Goal: Information Seeking & Learning: Learn about a topic

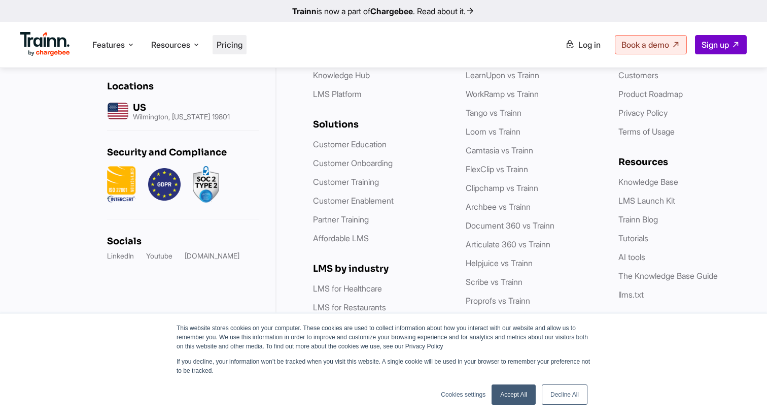
scroll to position [2985, 0]
click at [235, 51] on li "Pricing" at bounding box center [230, 44] width 34 height 19
click at [560, 398] on link "Decline All" at bounding box center [565, 394] width 46 height 20
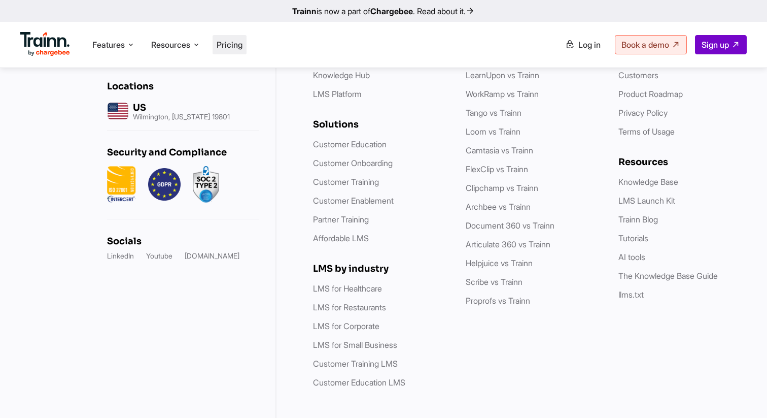
click at [235, 43] on span "Pricing" at bounding box center [230, 45] width 26 height 10
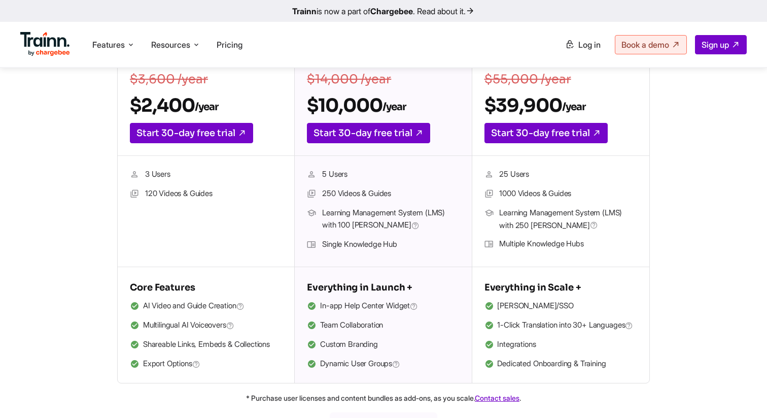
scroll to position [255, 0]
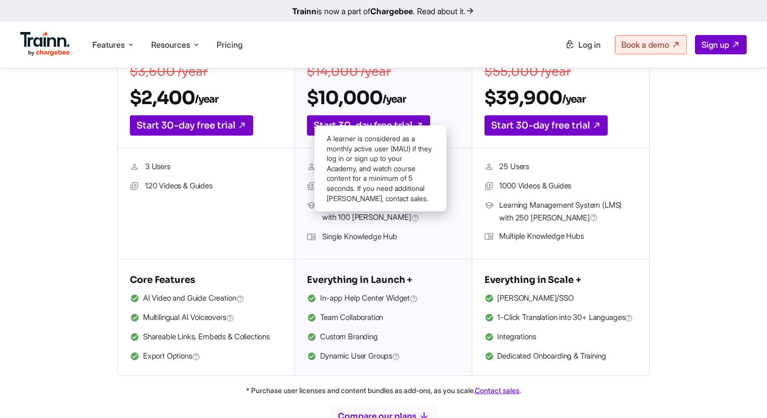
click at [411, 216] on icon at bounding box center [415, 218] width 8 height 10
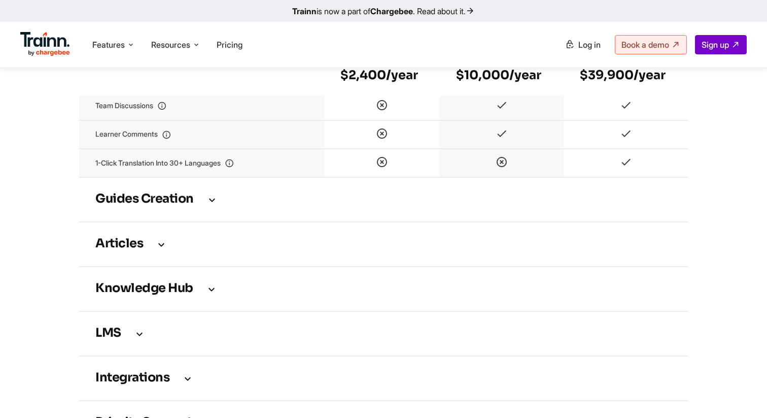
scroll to position [1346, 0]
click at [439, 204] on h3 "Guides creation" at bounding box center [383, 198] width 576 height 11
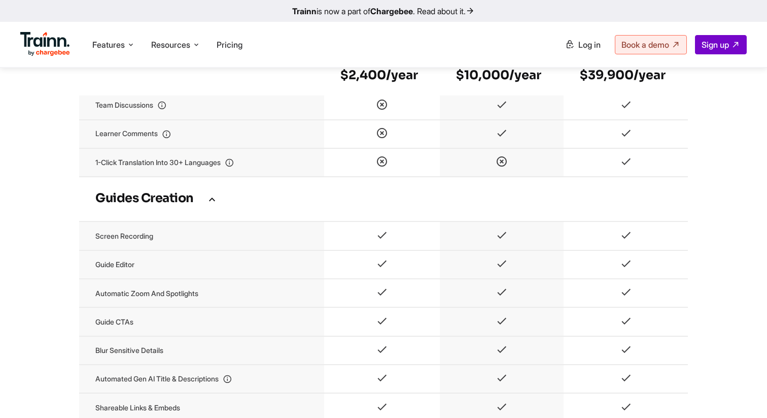
click at [438, 204] on h3 "Guides creation" at bounding box center [383, 198] width 576 height 11
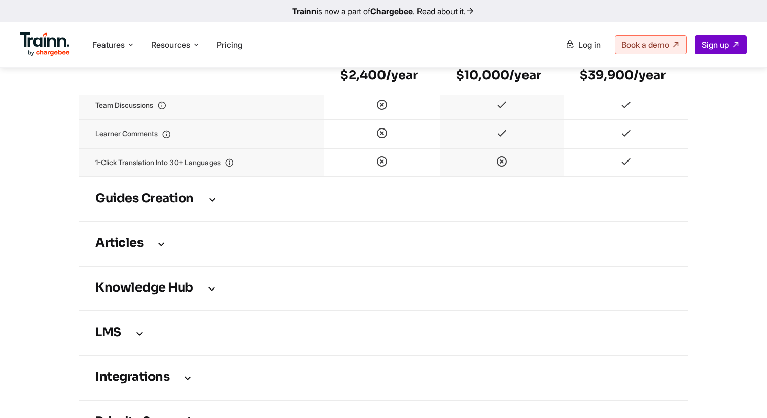
click at [438, 204] on h3 "Guides creation" at bounding box center [383, 198] width 576 height 11
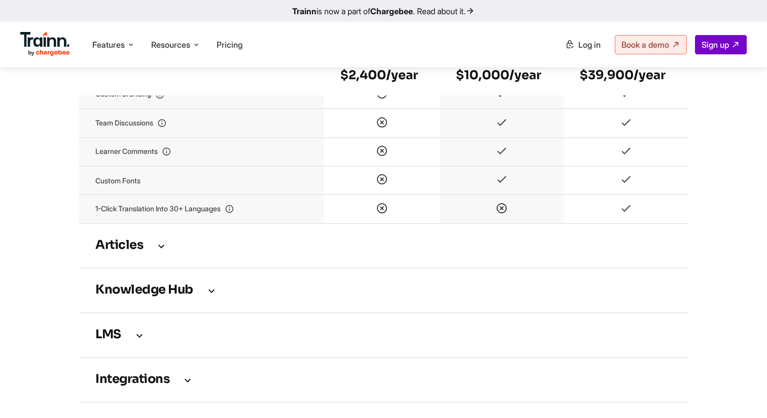
scroll to position [1890, 0]
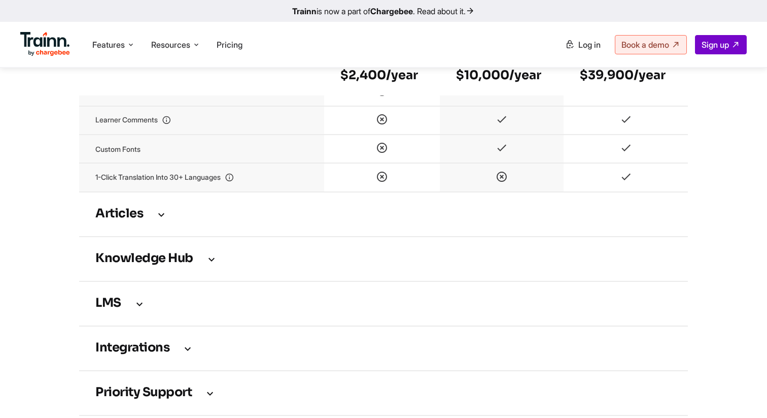
click at [415, 236] on td "Articles" at bounding box center [383, 214] width 609 height 45
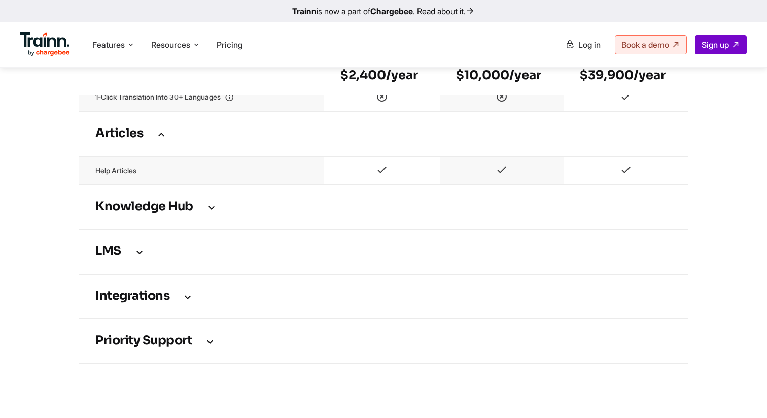
click at [423, 218] on td "Knowledge Hub" at bounding box center [383, 207] width 609 height 45
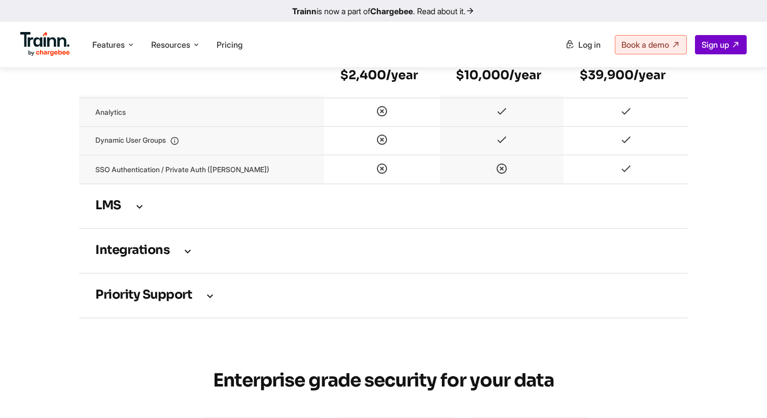
click at [414, 228] on td "LMS" at bounding box center [383, 206] width 609 height 45
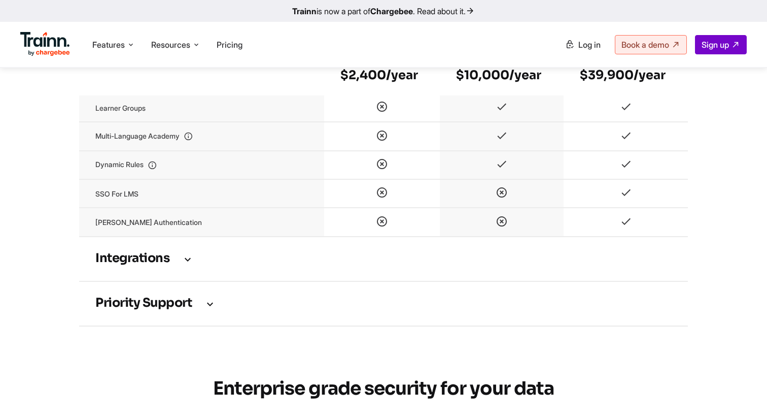
click at [402, 281] on td "Integrations" at bounding box center [383, 258] width 609 height 45
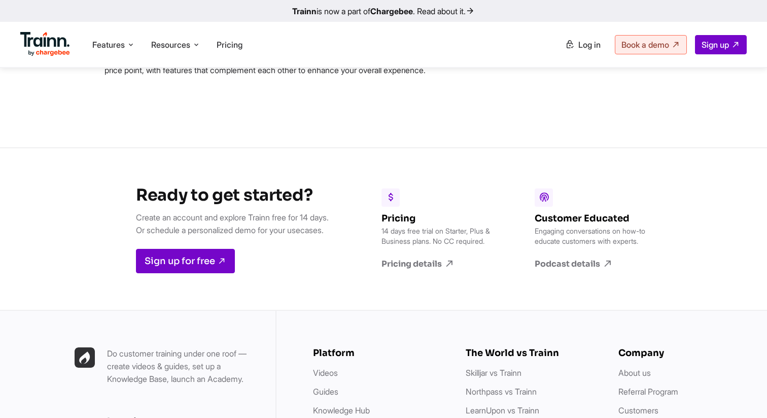
scroll to position [4192, 0]
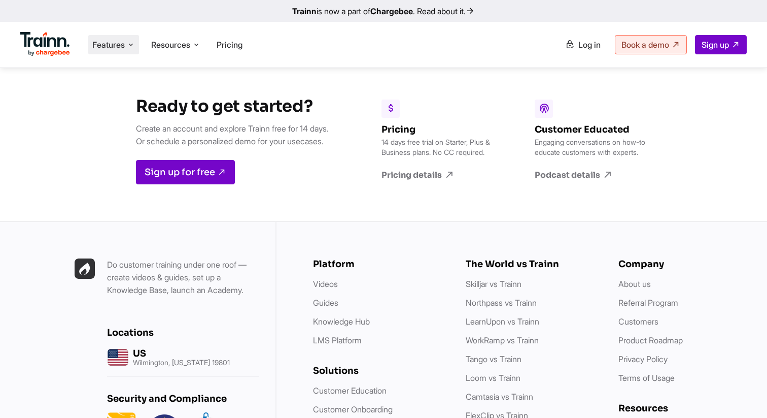
click at [115, 48] on span "Features" at bounding box center [108, 44] width 32 height 11
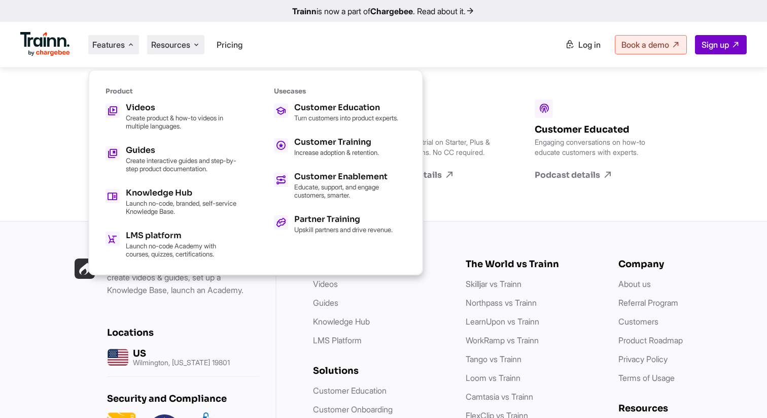
click at [166, 43] on span "Resources" at bounding box center [170, 44] width 39 height 11
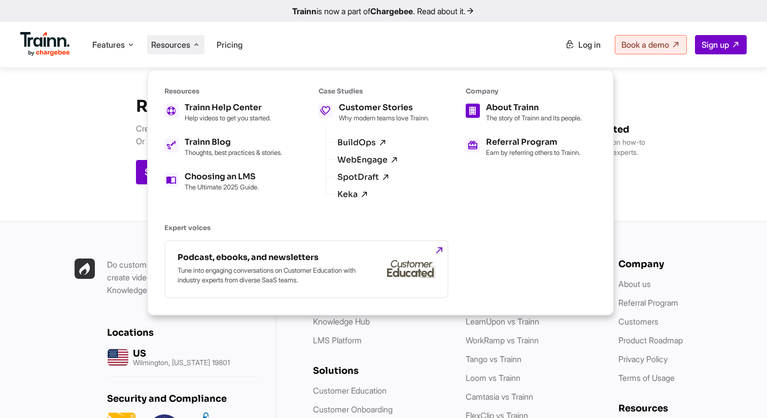
click at [532, 113] on div "About Trainn The story of Trainn and its people." at bounding box center [534, 112] width 96 height 18
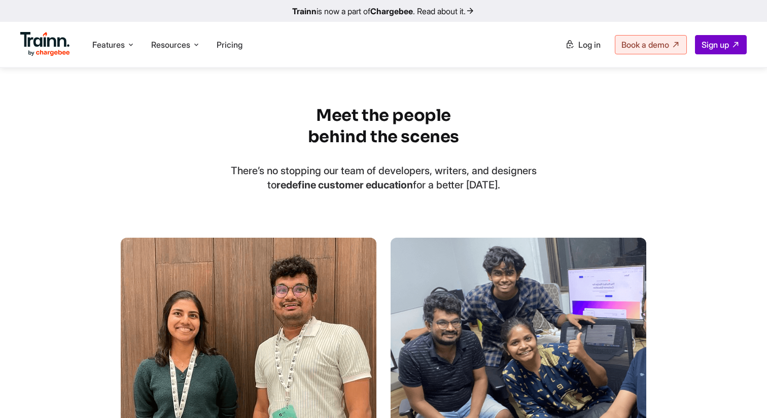
scroll to position [1296, 0]
